Goal: Navigation & Orientation: Understand site structure

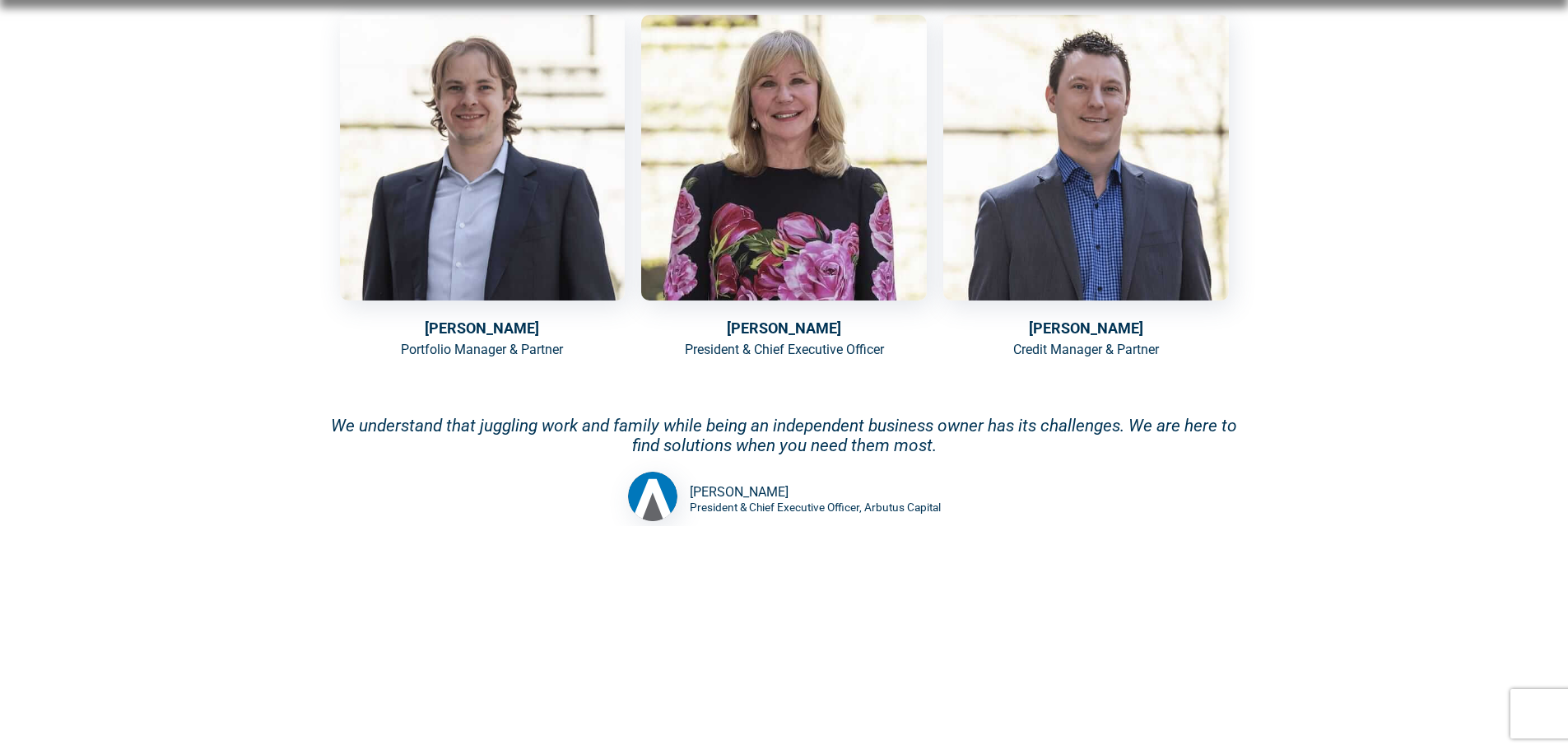
scroll to position [1235, 0]
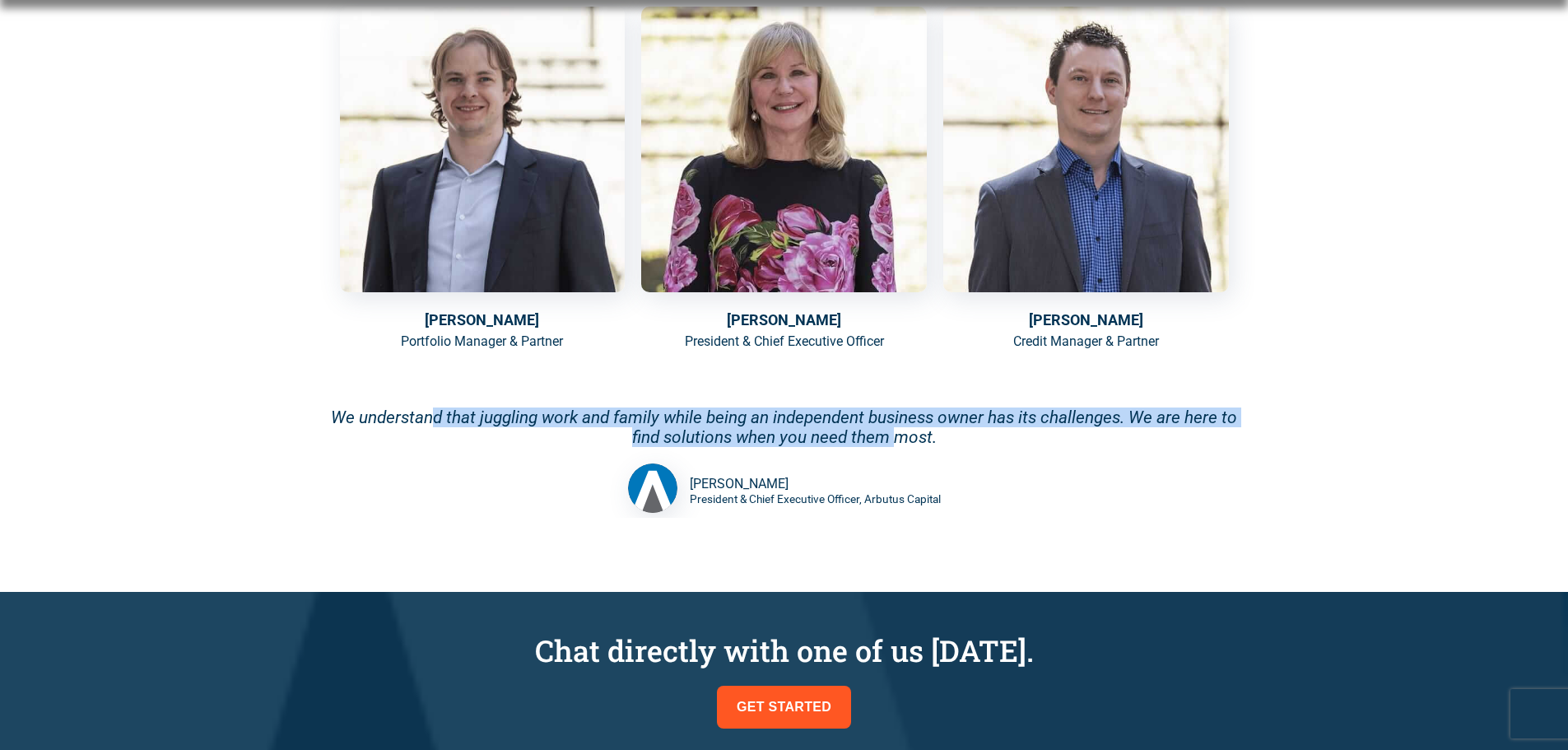
drag, startPoint x: 432, startPoint y: 424, endPoint x: 901, endPoint y: 431, distance: 469.1
click at [901, 431] on div "We understand that juggling work and family while being an independent business…" at bounding box center [784, 427] width 922 height 39
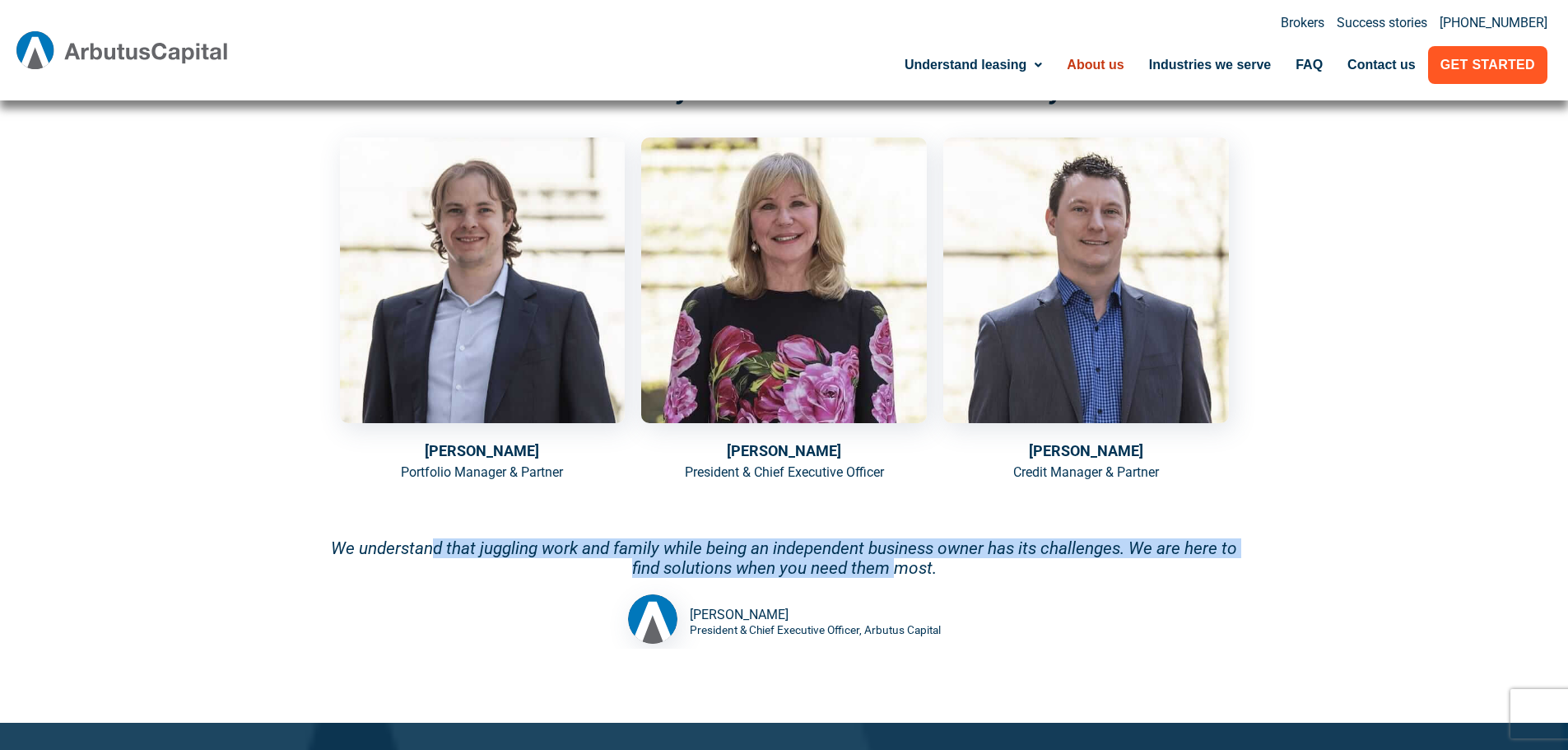
scroll to position [0, 0]
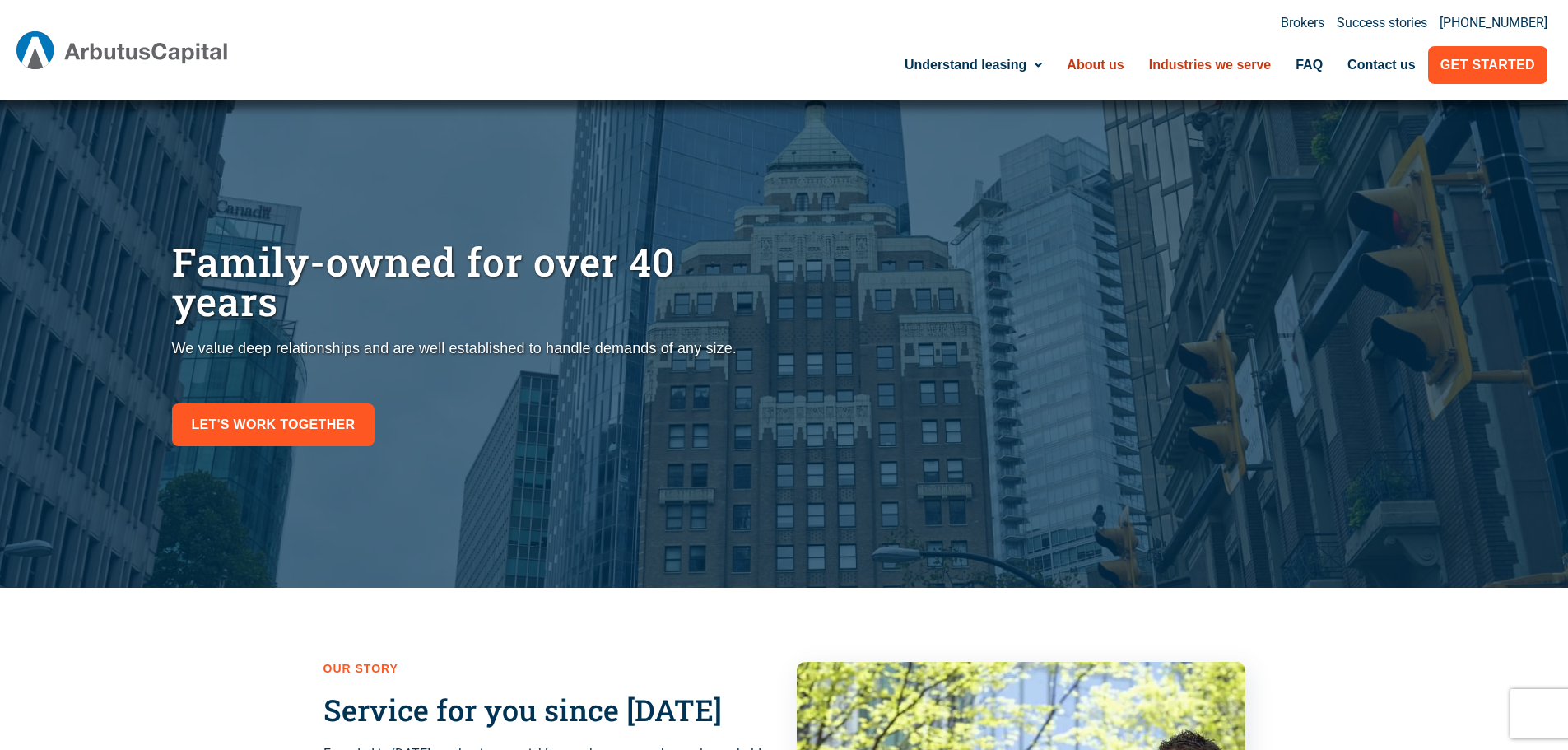
click at [1187, 67] on link "Industries we serve" at bounding box center [1210, 64] width 147 height 38
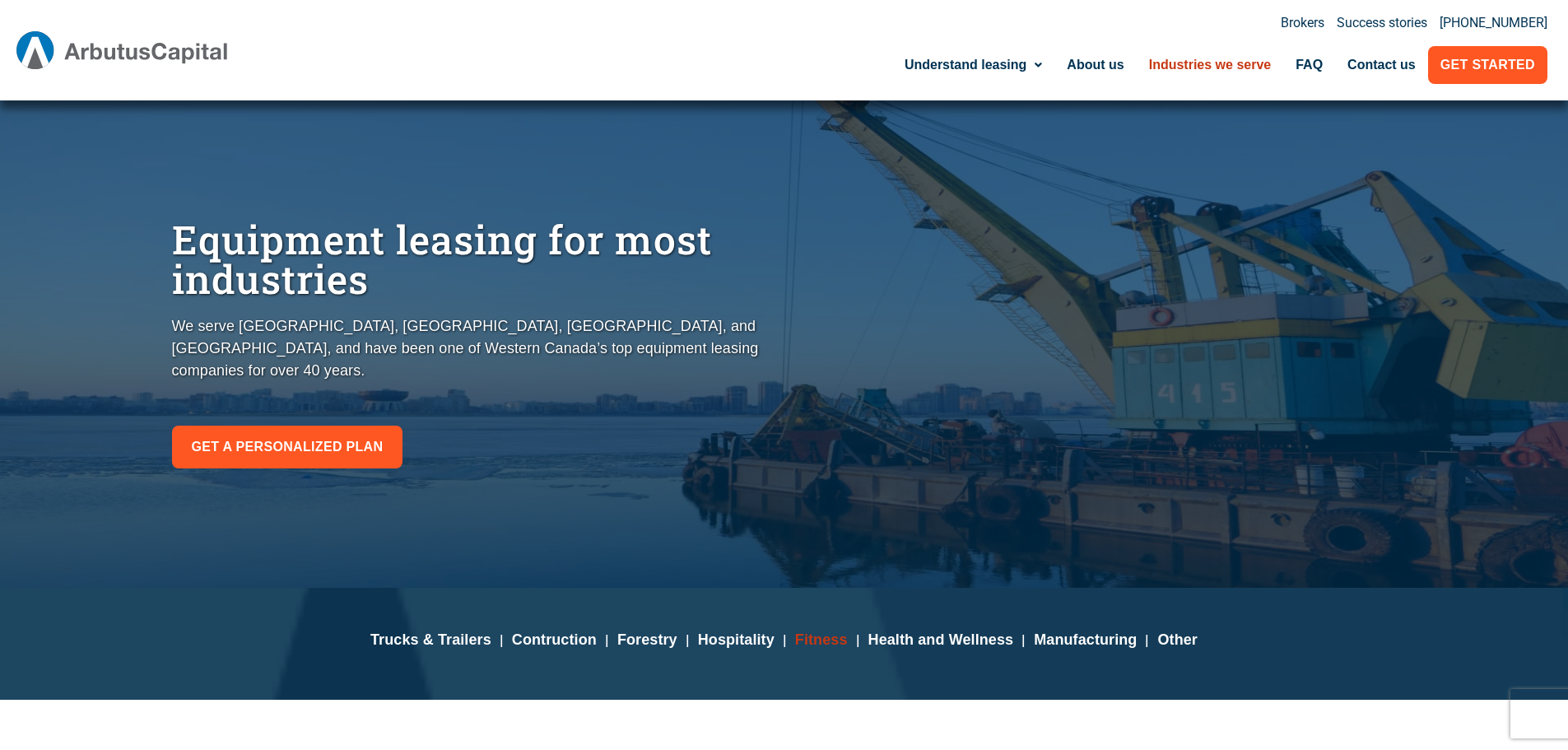
click at [815, 638] on b "Fitness" at bounding box center [821, 640] width 52 height 17
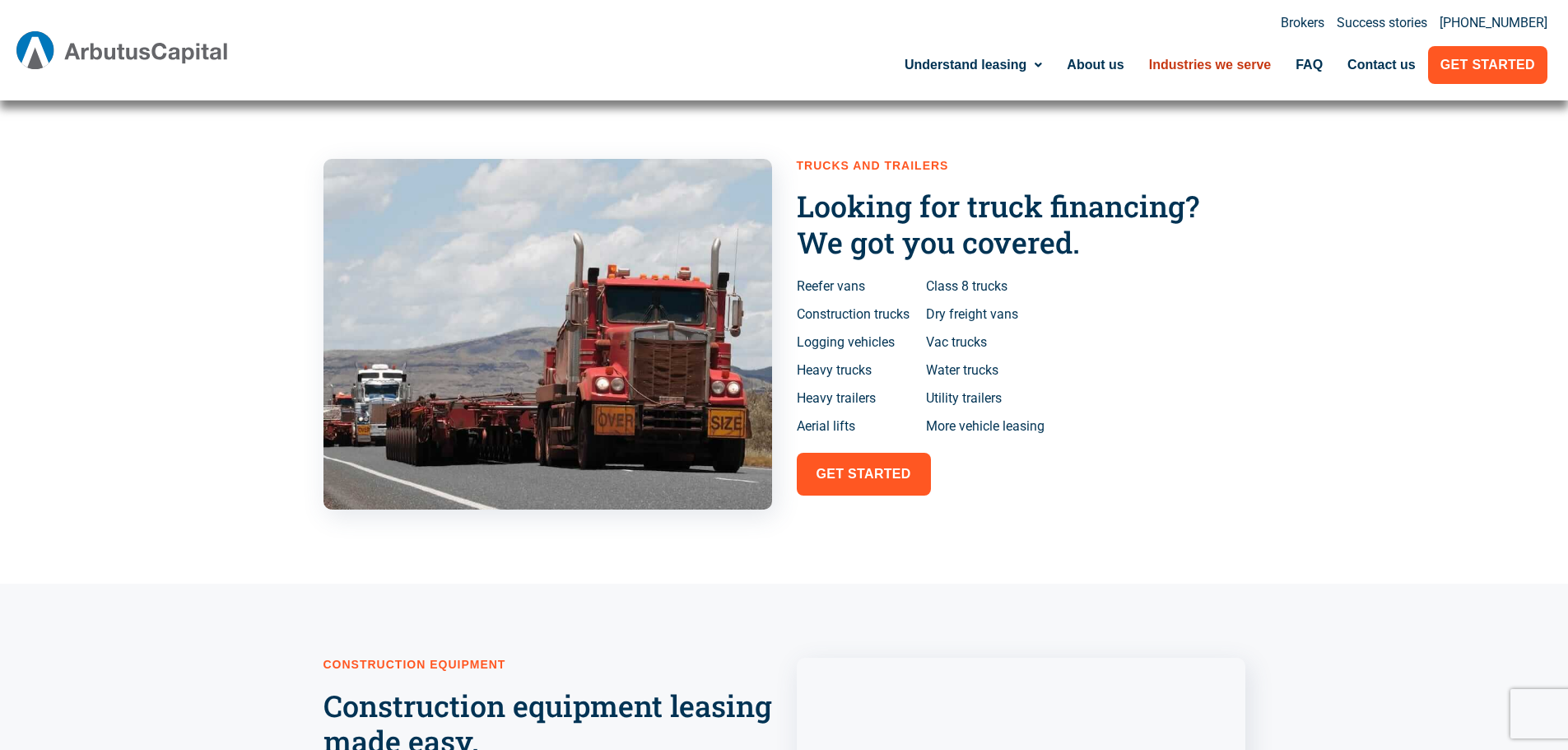
scroll to position [82, 0]
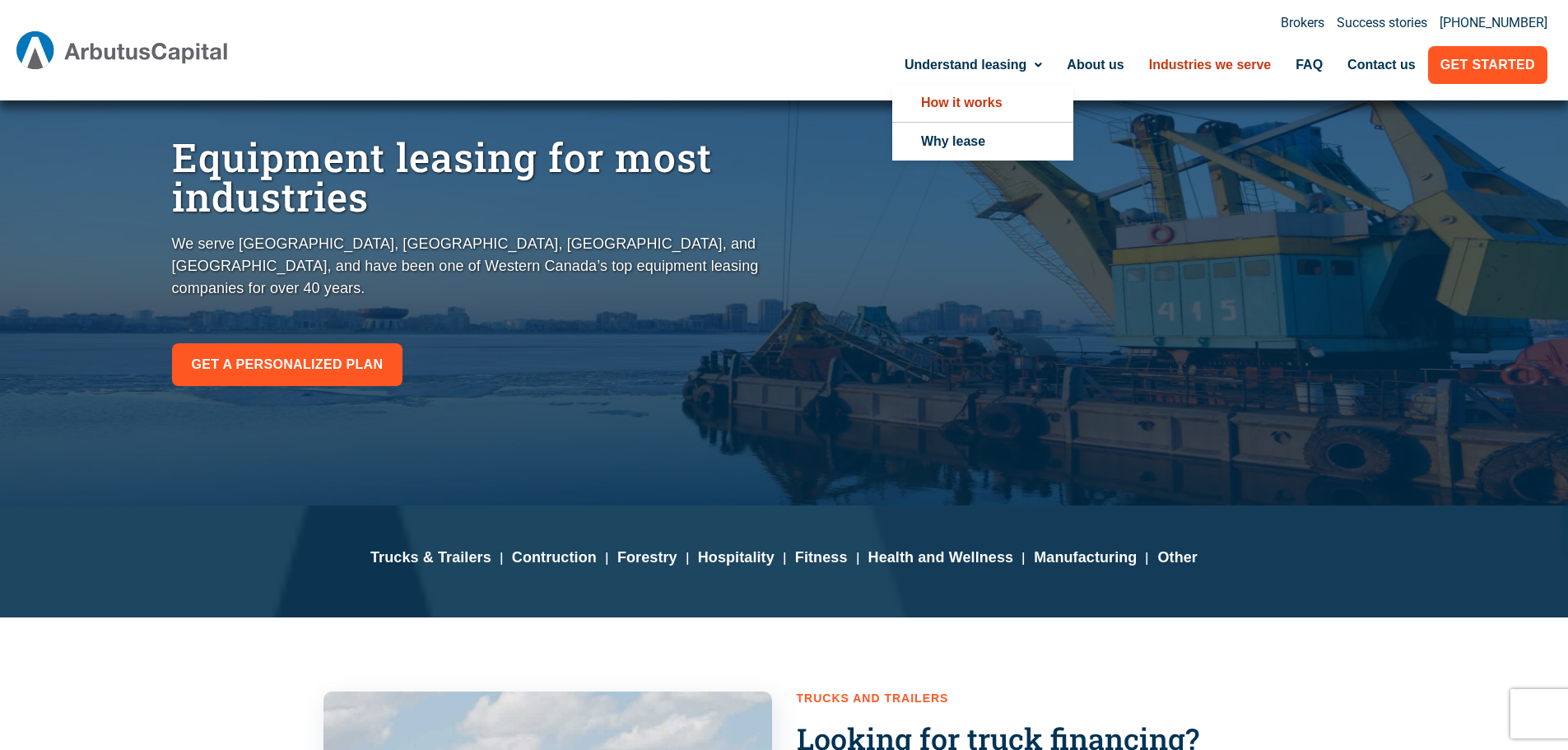
click at [952, 100] on link "How it works" at bounding box center [983, 103] width 181 height 38
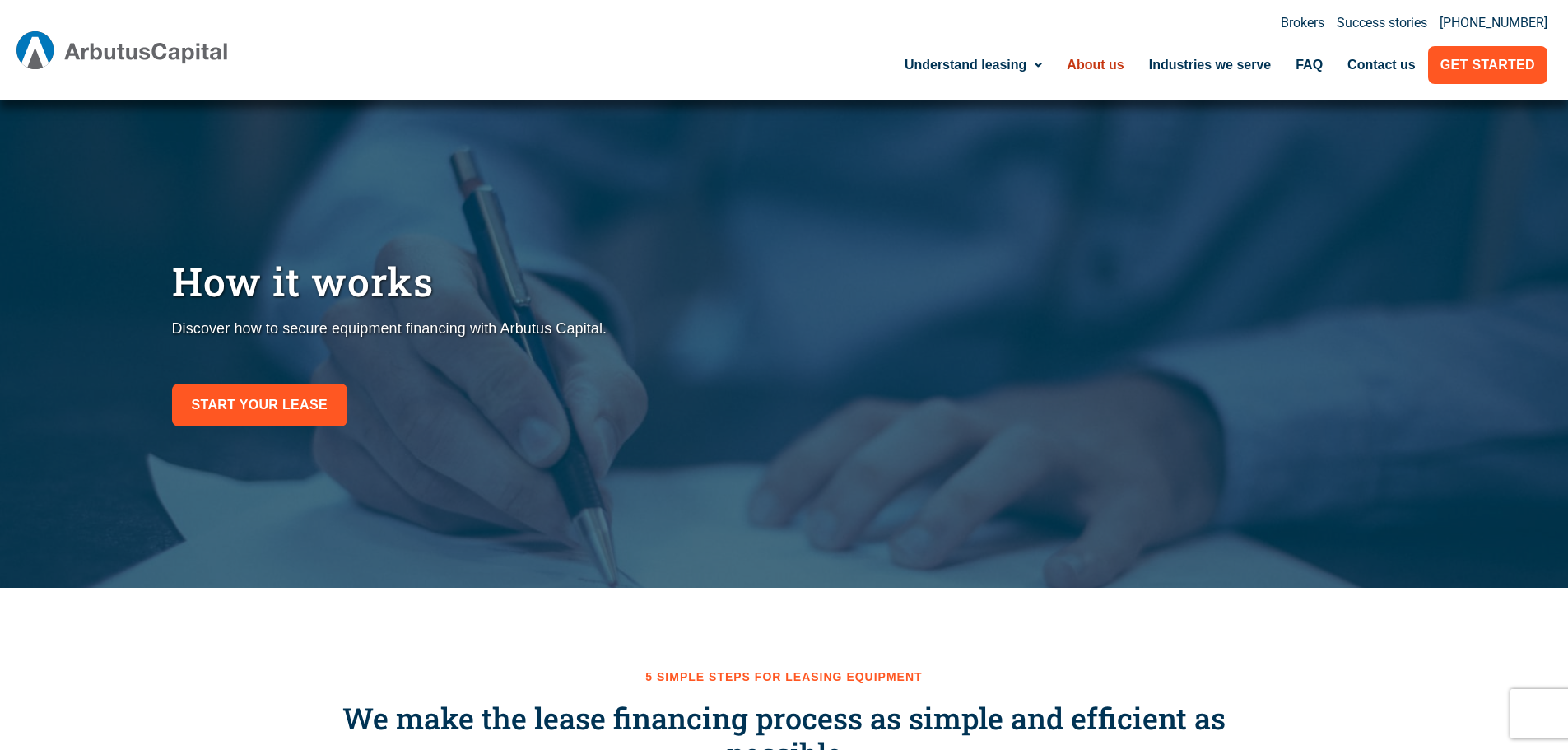
click at [1102, 63] on link "About us" at bounding box center [1094, 64] width 81 height 38
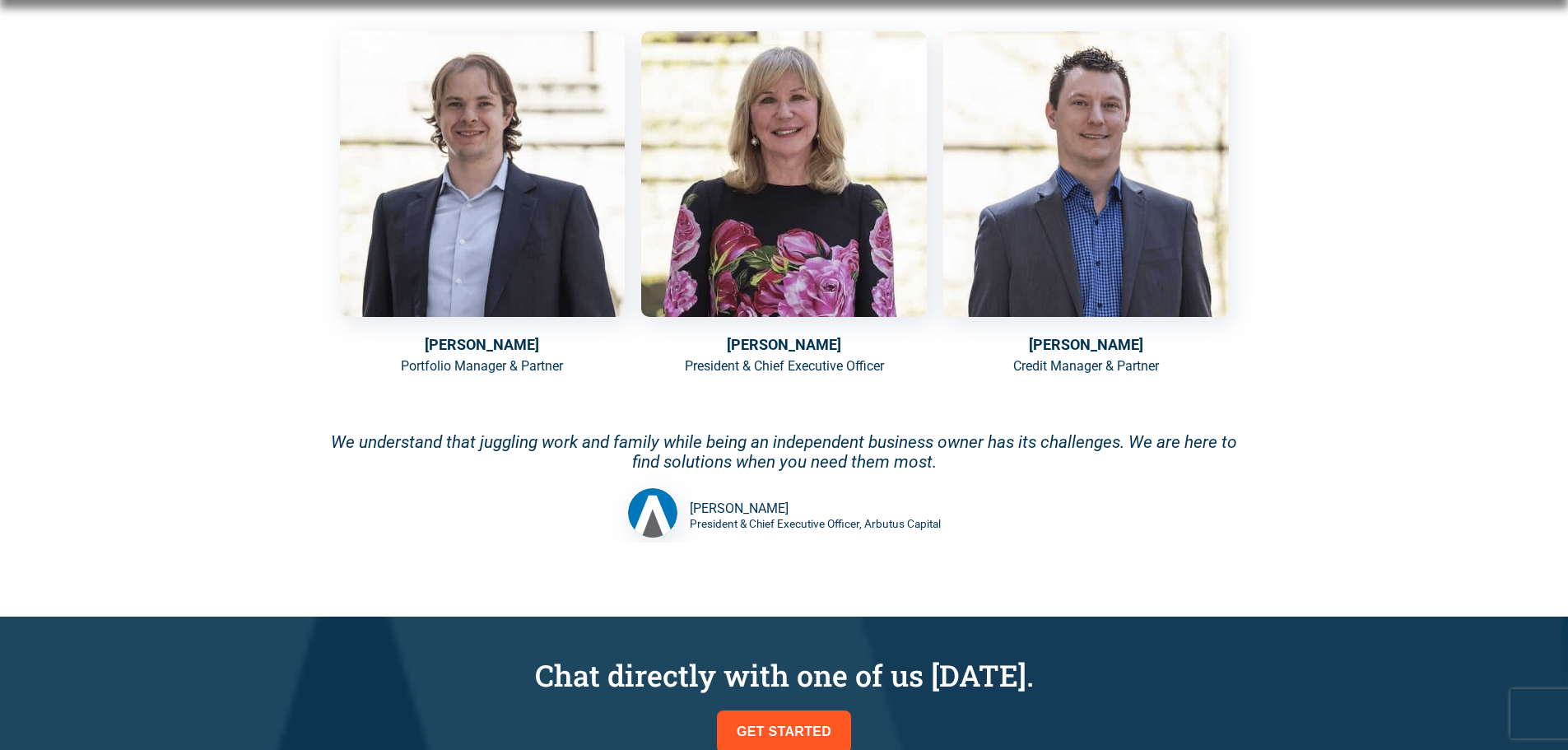
scroll to position [1071, 0]
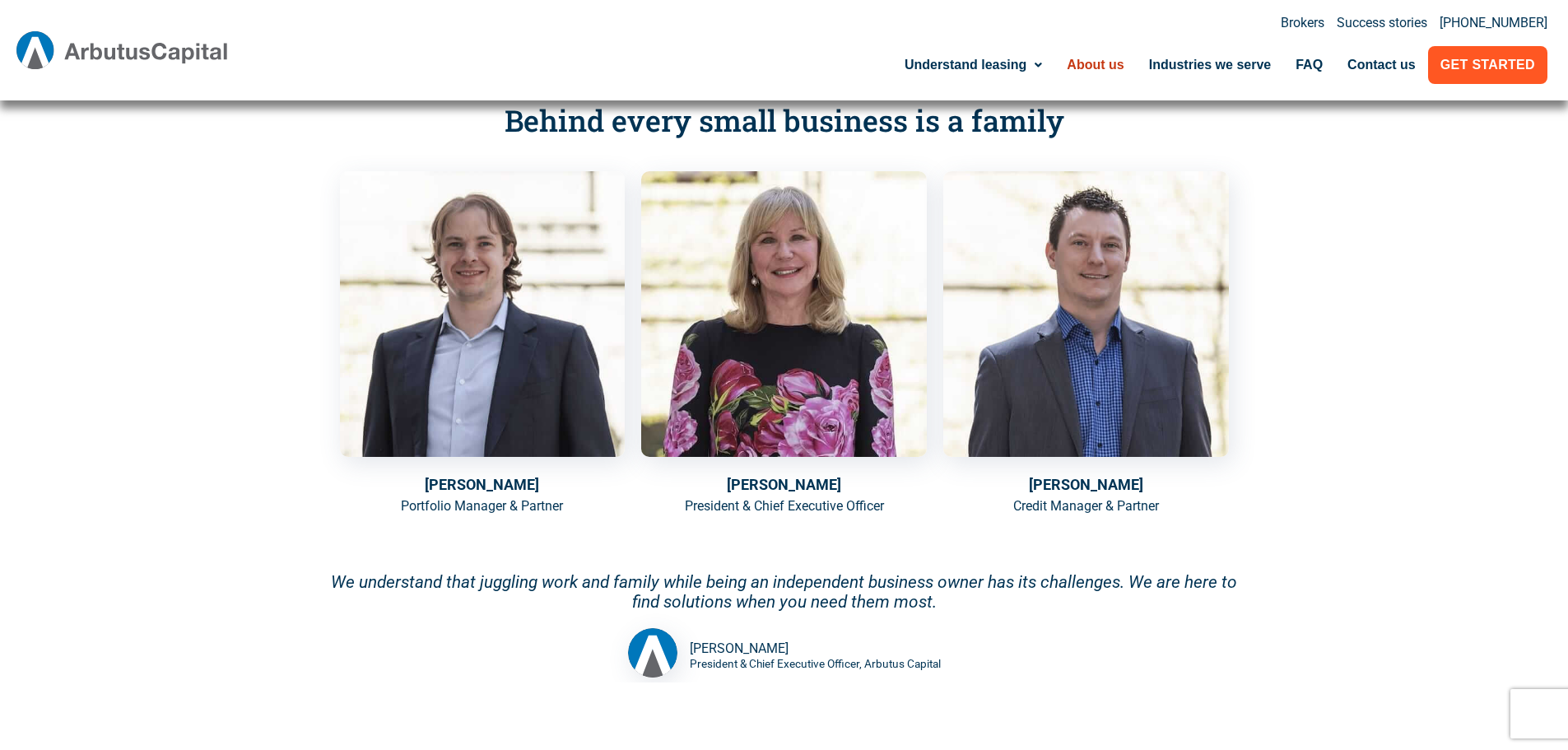
drag, startPoint x: 216, startPoint y: 243, endPoint x: 312, endPoint y: 18, distance: 244.6
click at [216, 243] on div "Our leadership team Behind every small business is a family Michael Benda Portf…" at bounding box center [784, 377] width 1568 height 758
